Goal: Navigation & Orientation: Understand site structure

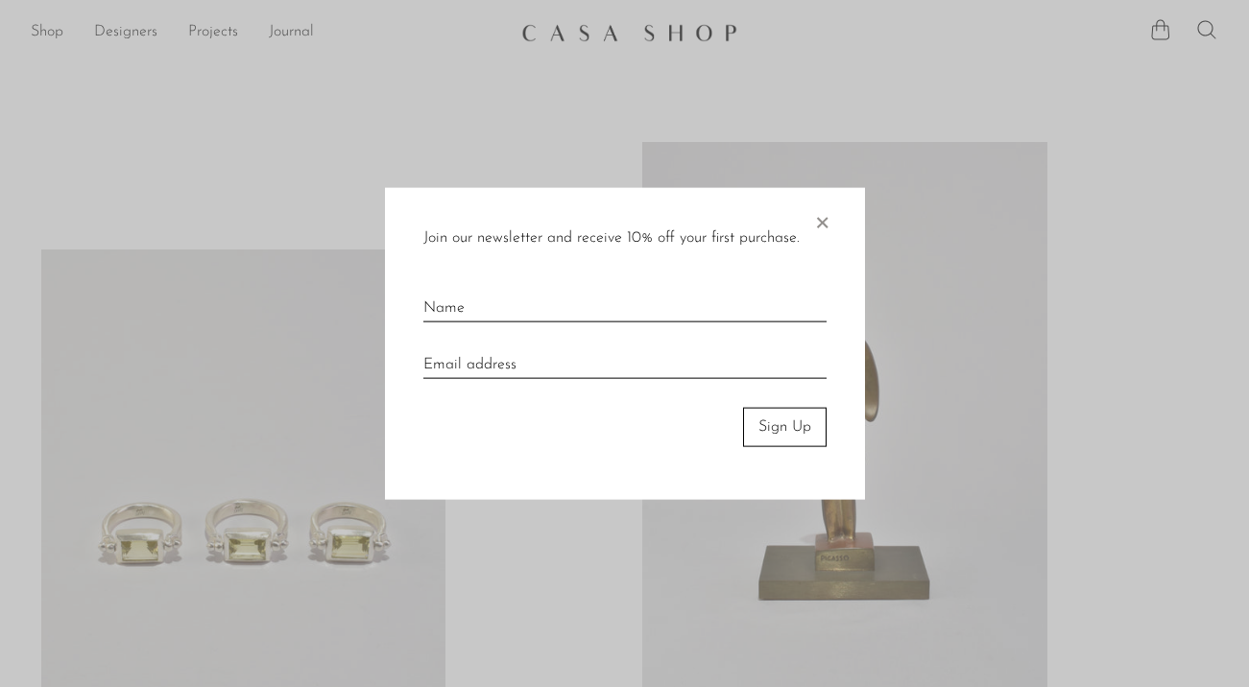
click at [819, 219] on span "×" at bounding box center [821, 218] width 19 height 61
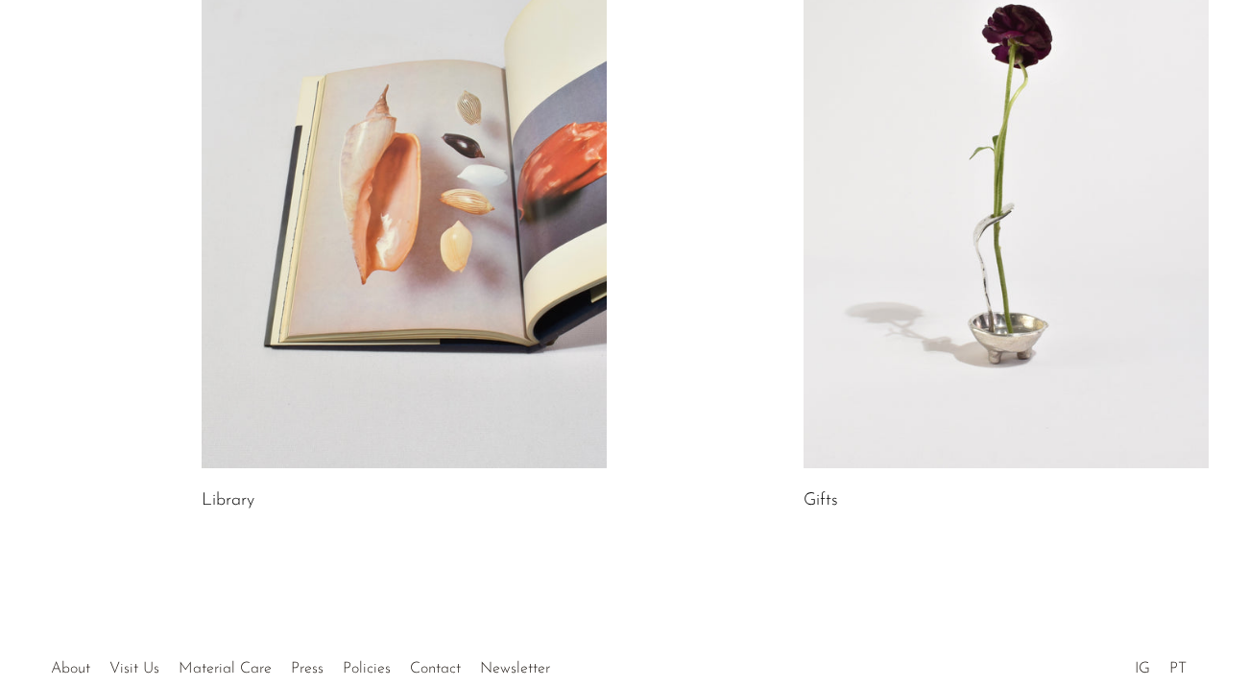
scroll to position [1179, 0]
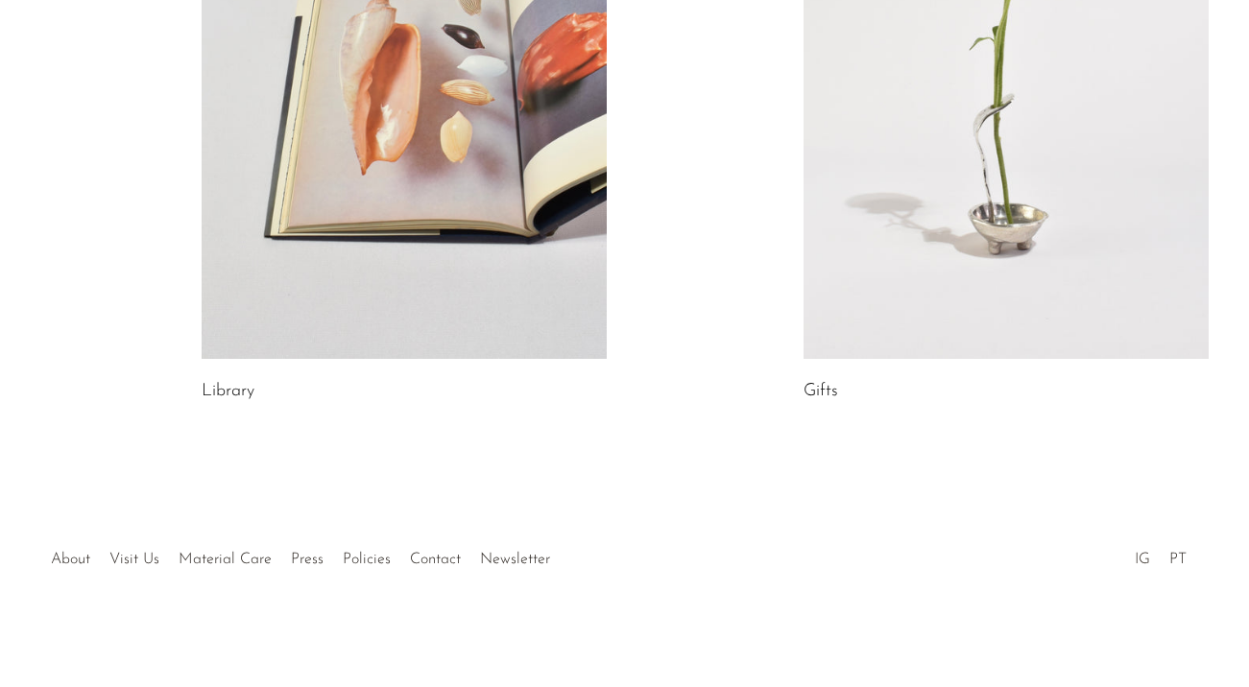
click at [1145, 559] on link "IG" at bounding box center [1142, 559] width 15 height 15
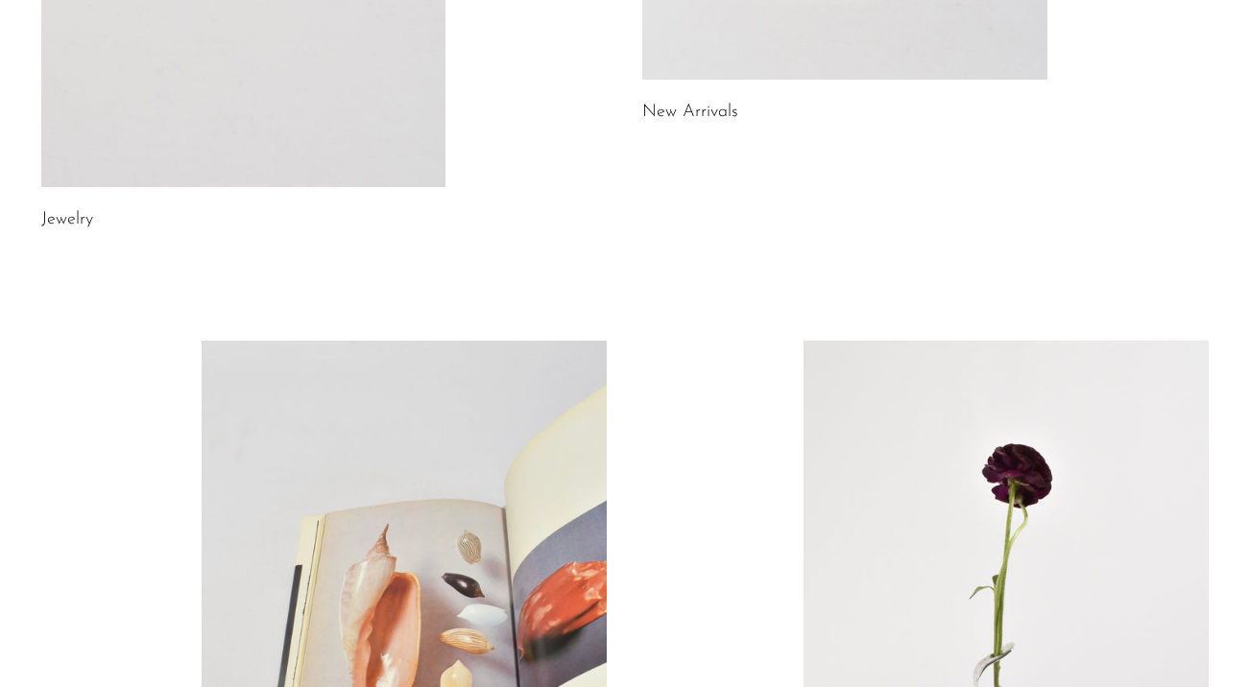
scroll to position [0, 0]
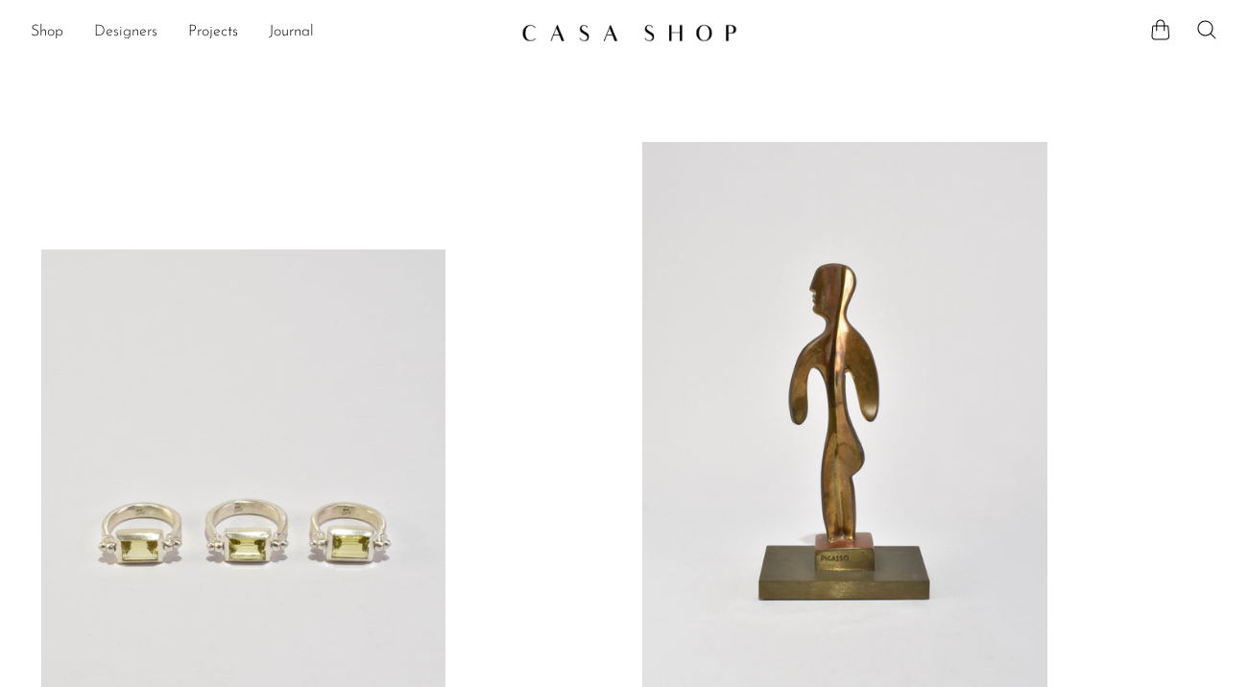
click at [146, 36] on link "Designers" at bounding box center [125, 32] width 63 height 25
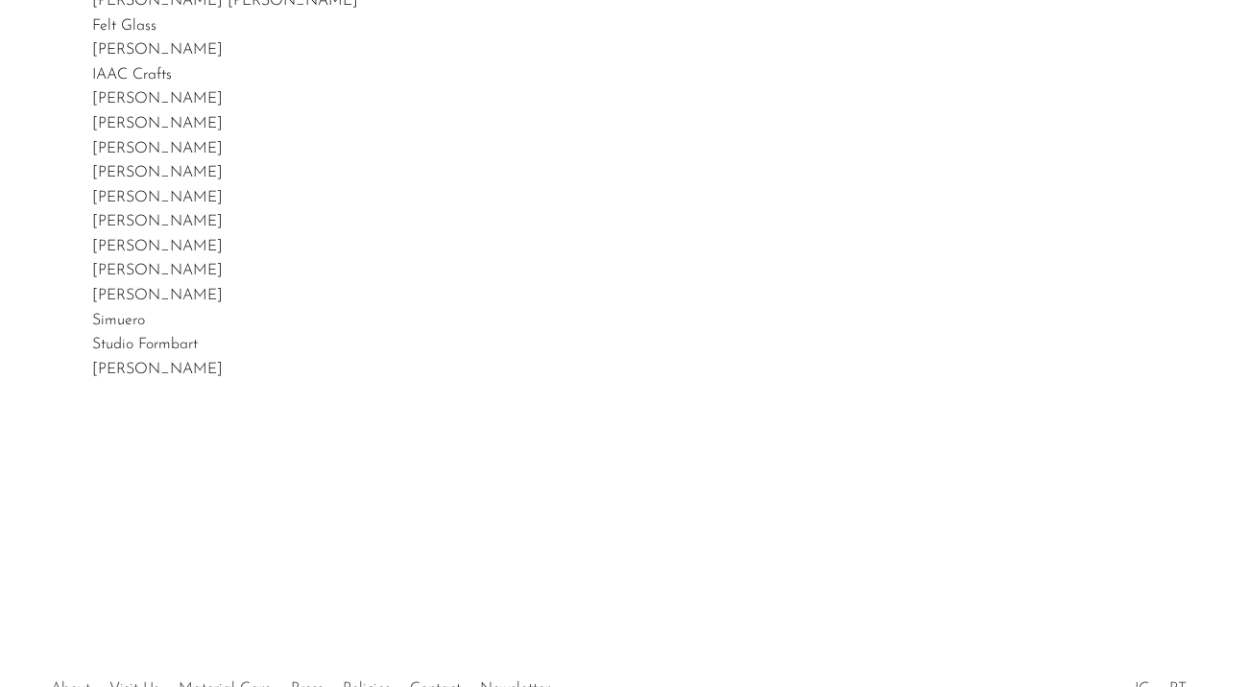
scroll to position [331, 0]
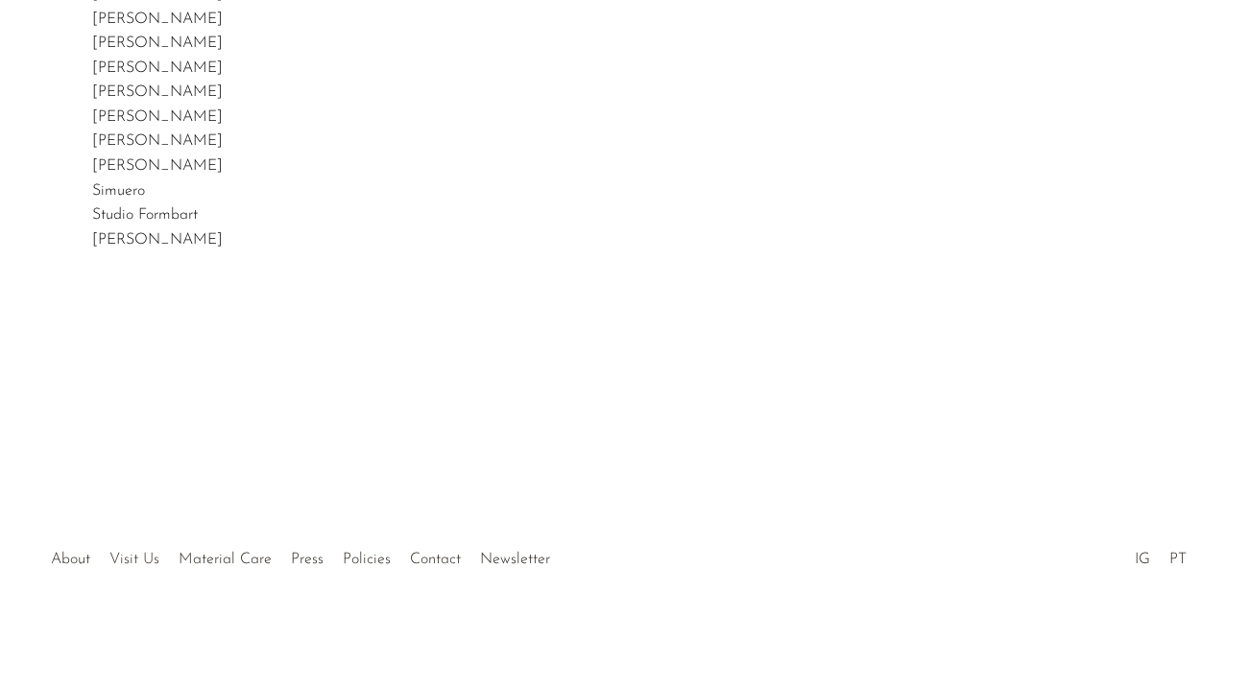
click at [118, 559] on link "Visit Us" at bounding box center [134, 559] width 50 height 15
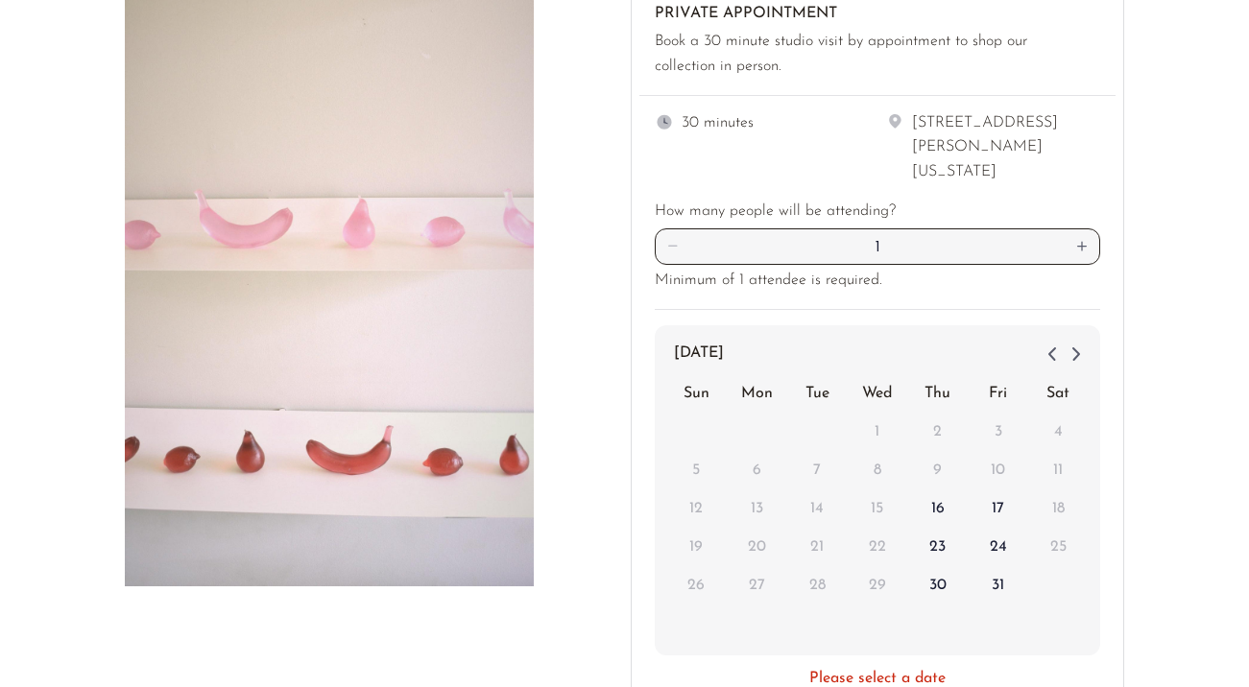
scroll to position [532, 0]
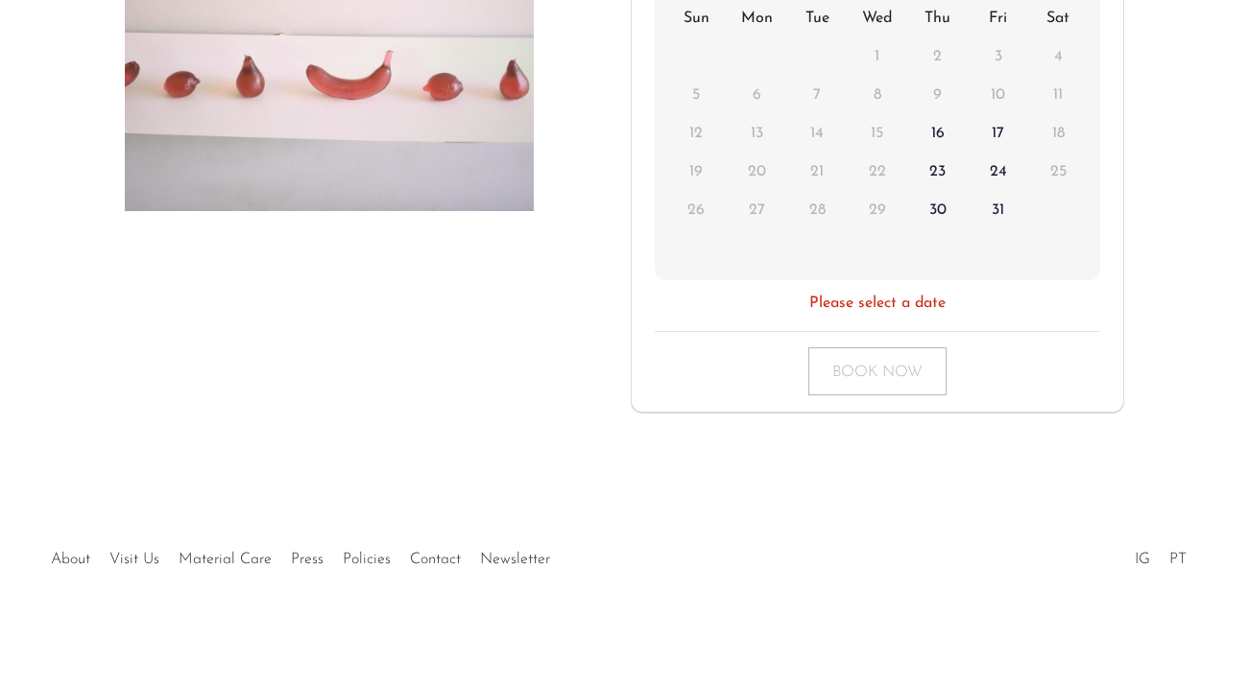
click at [440, 557] on div at bounding box center [624, 539] width 369 height 67
click at [428, 559] on link "Contact" at bounding box center [435, 559] width 51 height 15
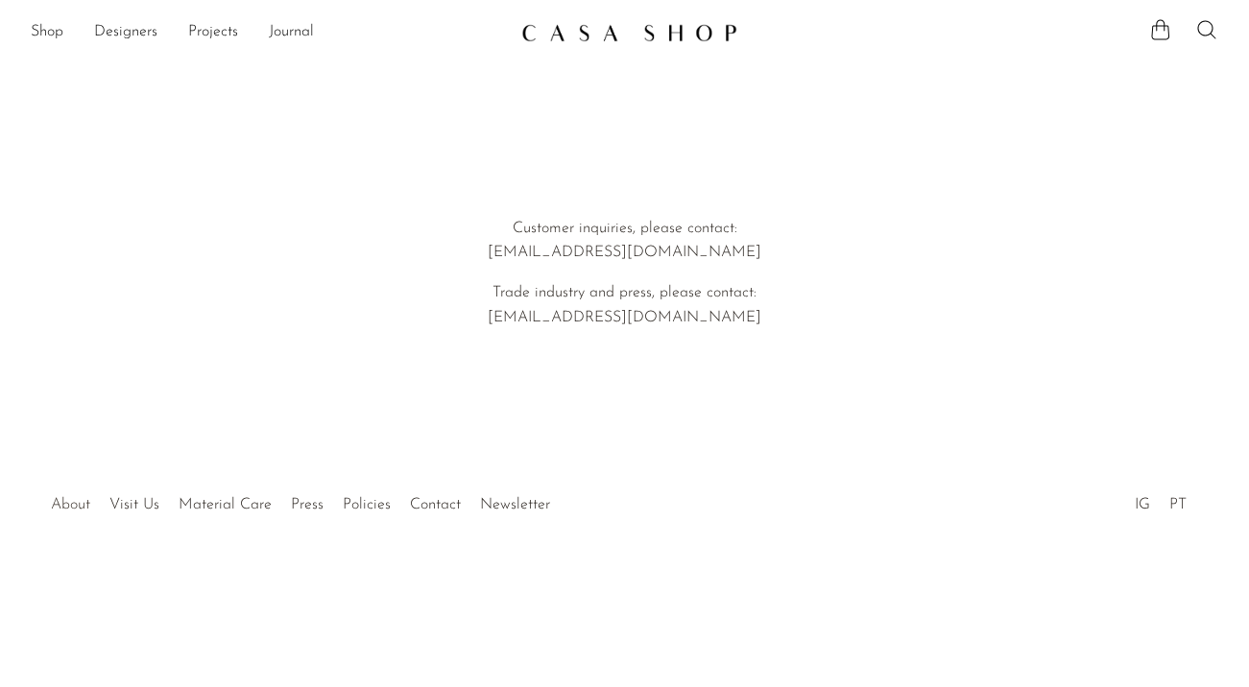
click at [61, 506] on link "About" at bounding box center [70, 504] width 39 height 15
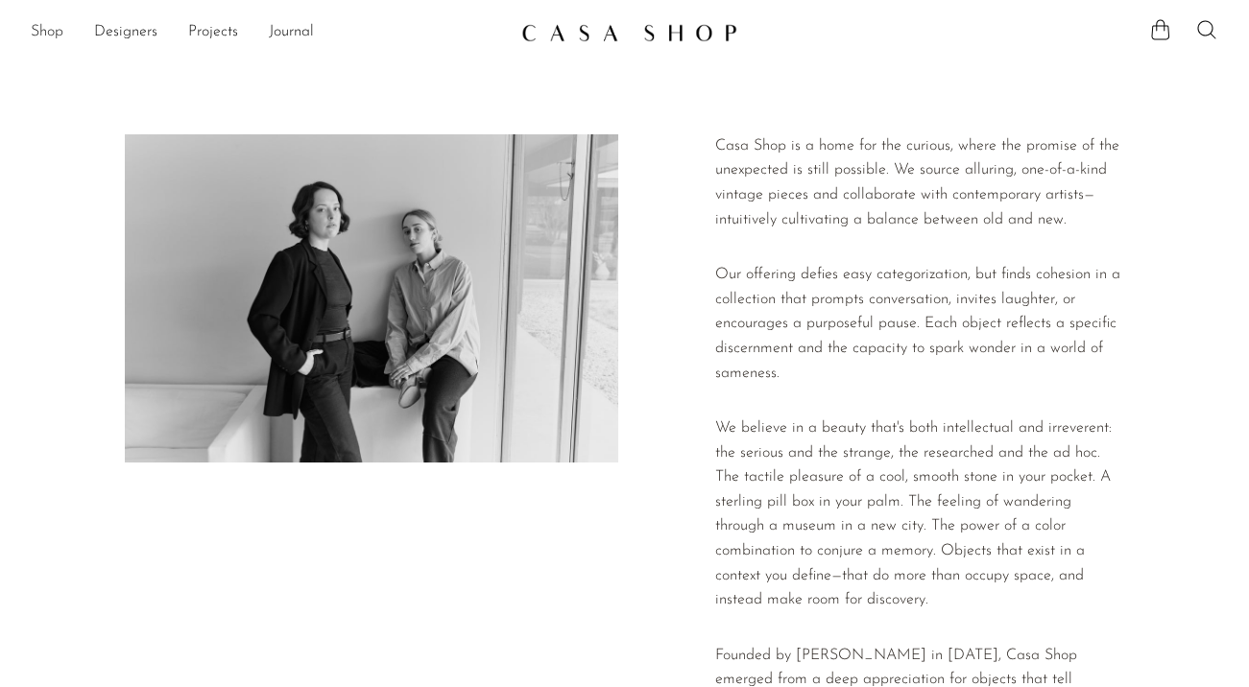
click at [46, 34] on link "Shop" at bounding box center [47, 32] width 33 height 25
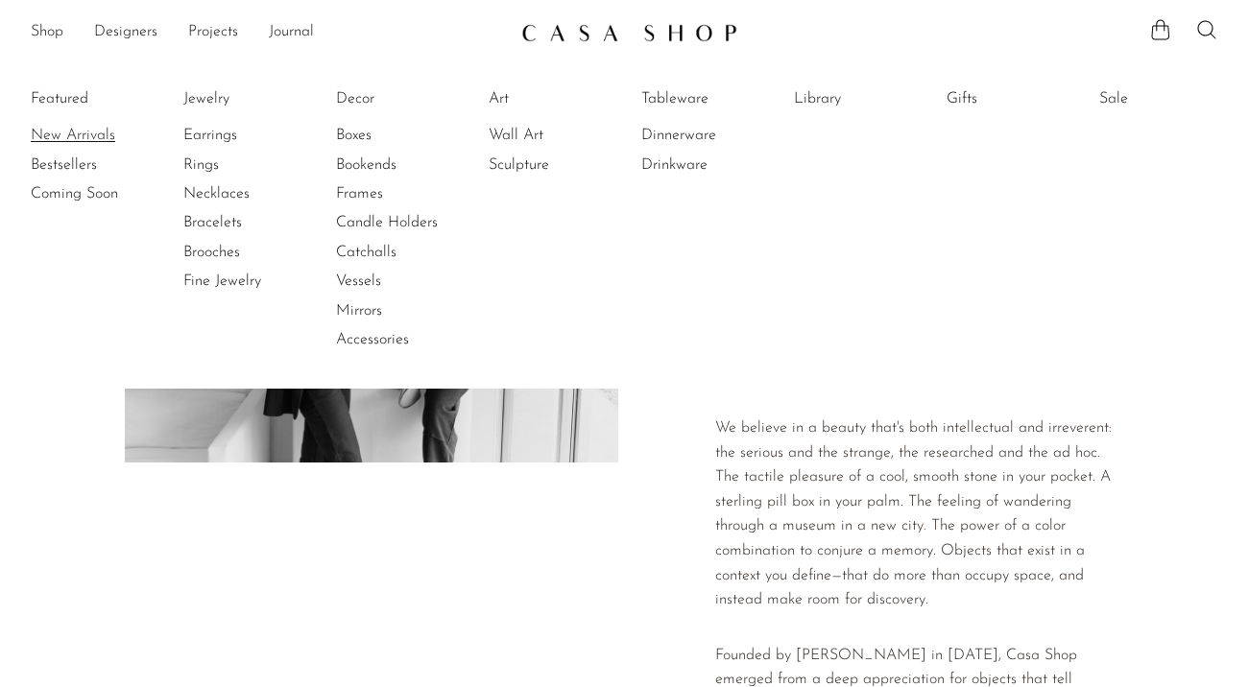
click at [63, 131] on link "New Arrivals" at bounding box center [103, 135] width 144 height 21
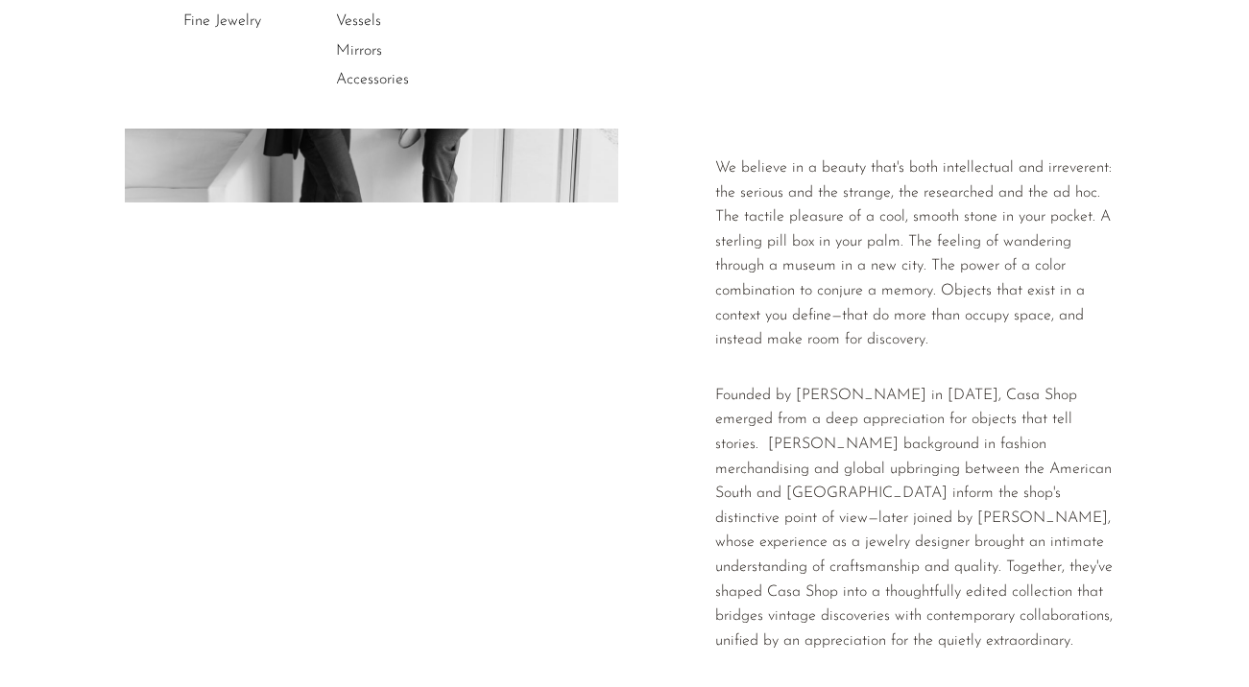
scroll to position [262, 0]
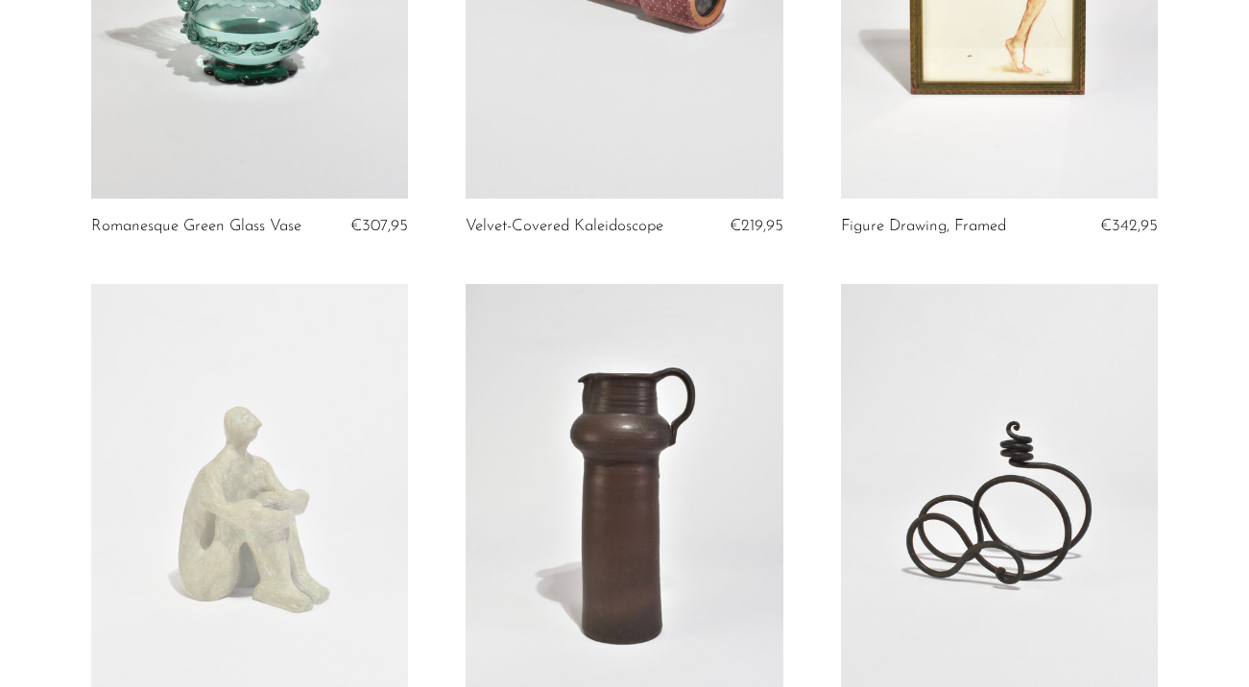
scroll to position [557, 0]
